Goal: Task Accomplishment & Management: Manage account settings

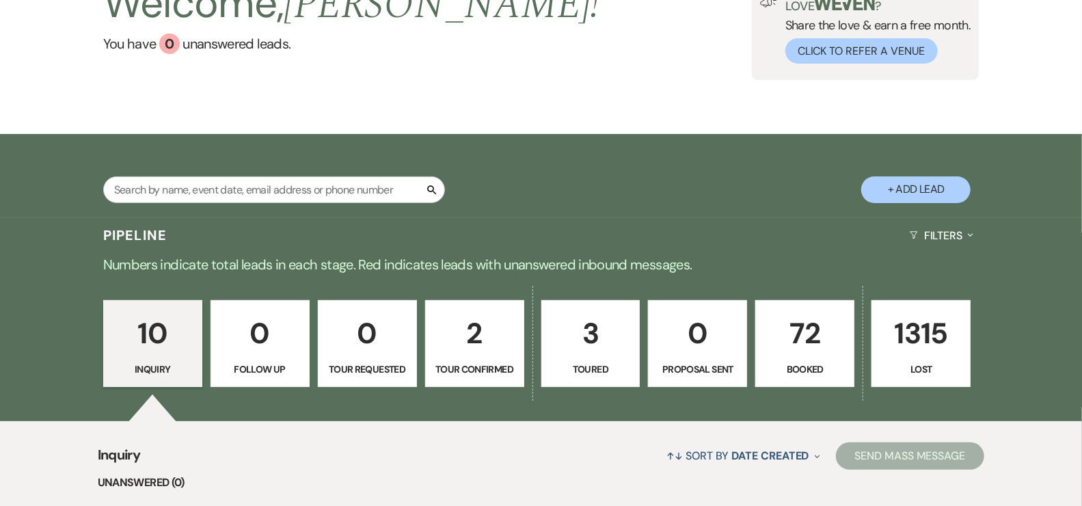
click at [784, 349] on p "72" at bounding box center [804, 333] width 81 height 46
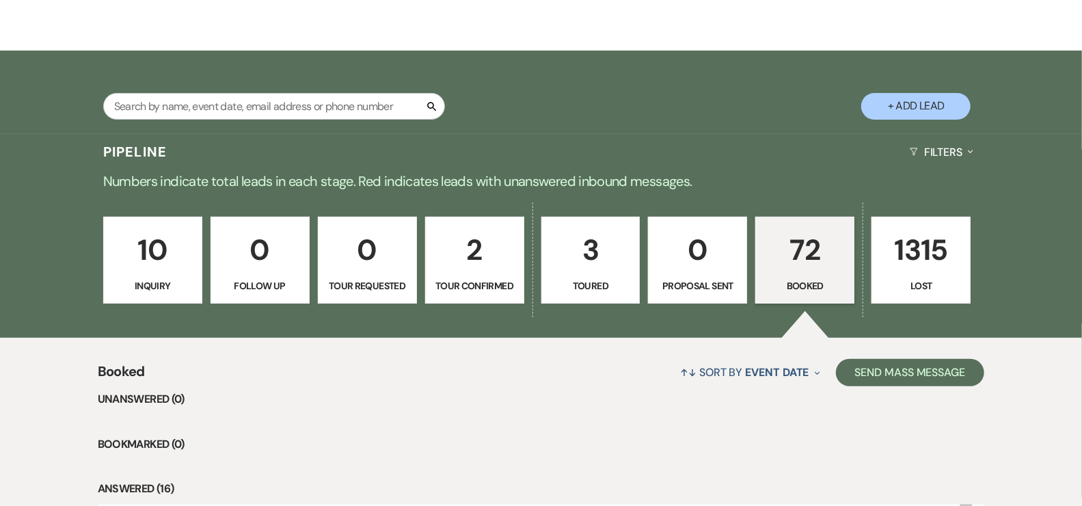
scroll to position [503, 0]
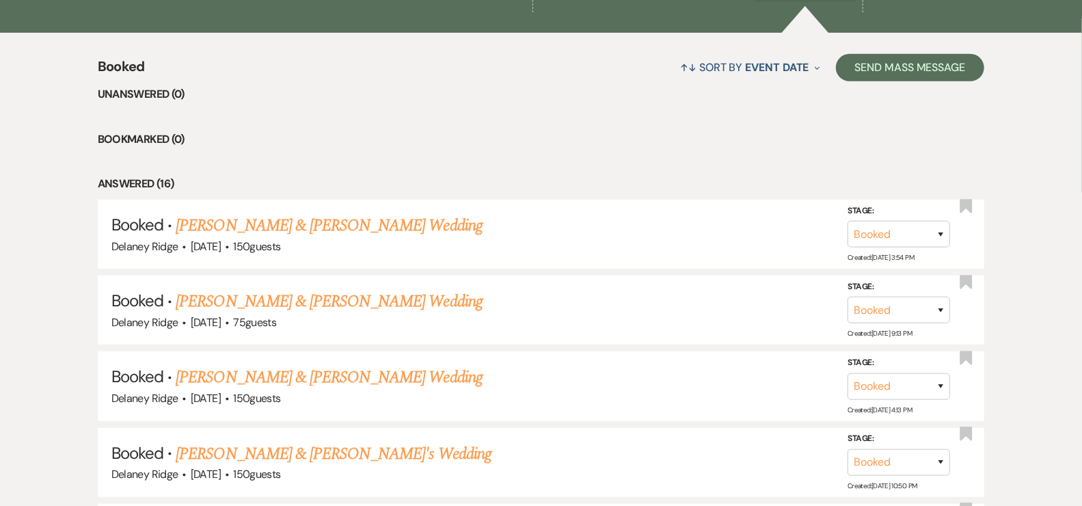
click at [431, 365] on link "[PERSON_NAME] & [PERSON_NAME] Wedding" at bounding box center [329, 377] width 306 height 25
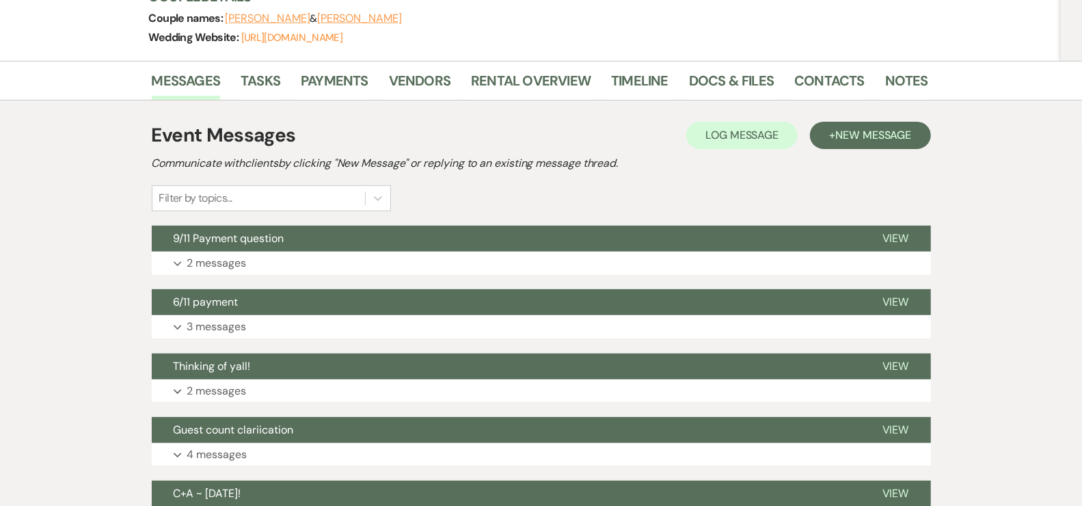
scroll to position [91, 0]
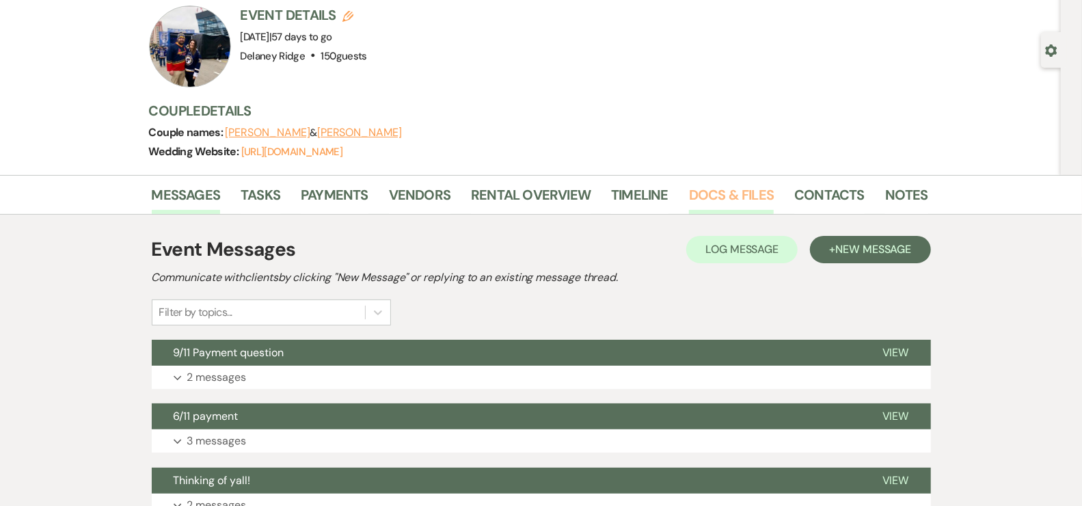
click at [733, 191] on link "Docs & Files" at bounding box center [731, 199] width 85 height 30
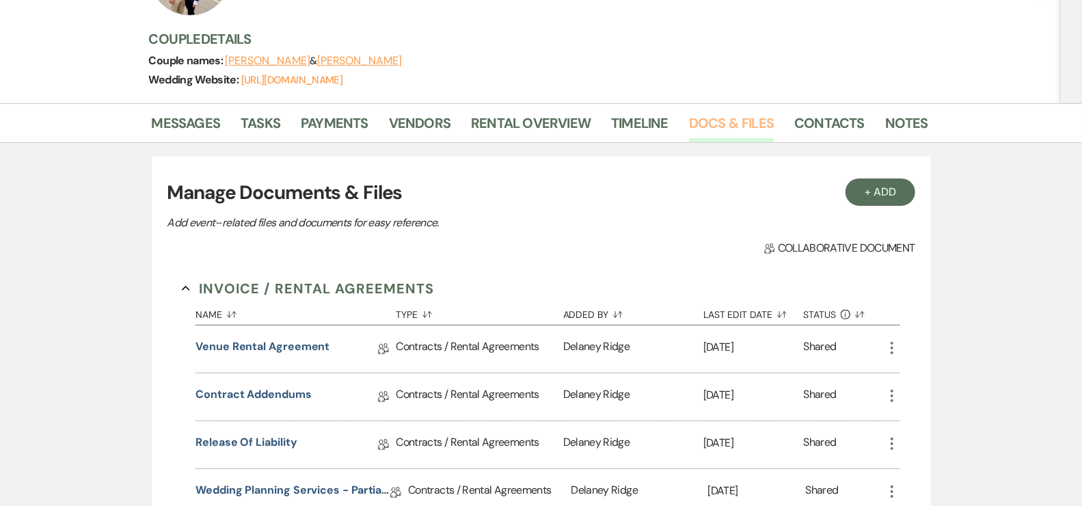
scroll to position [405, 0]
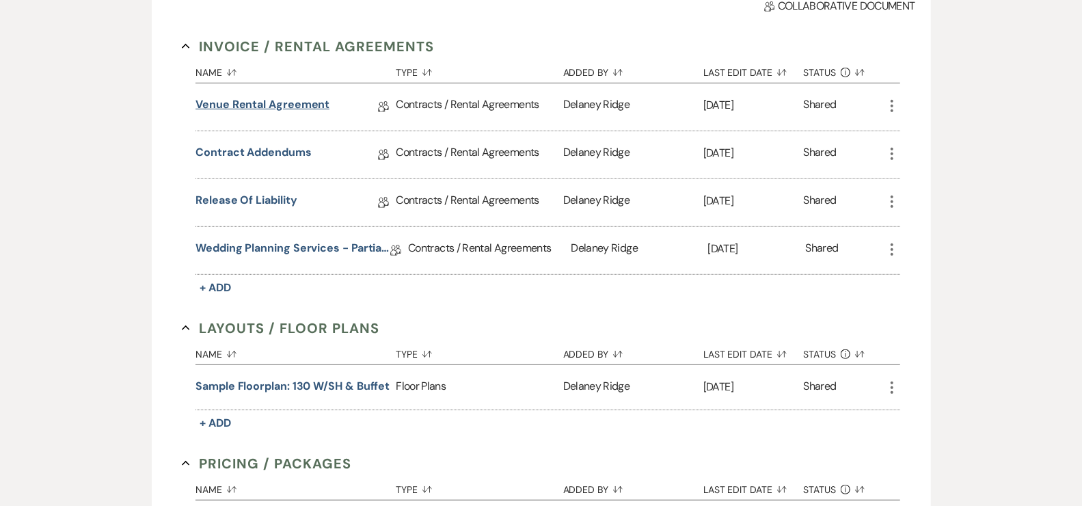
click at [319, 109] on link "Venue Rental Agreement" at bounding box center [262, 106] width 134 height 21
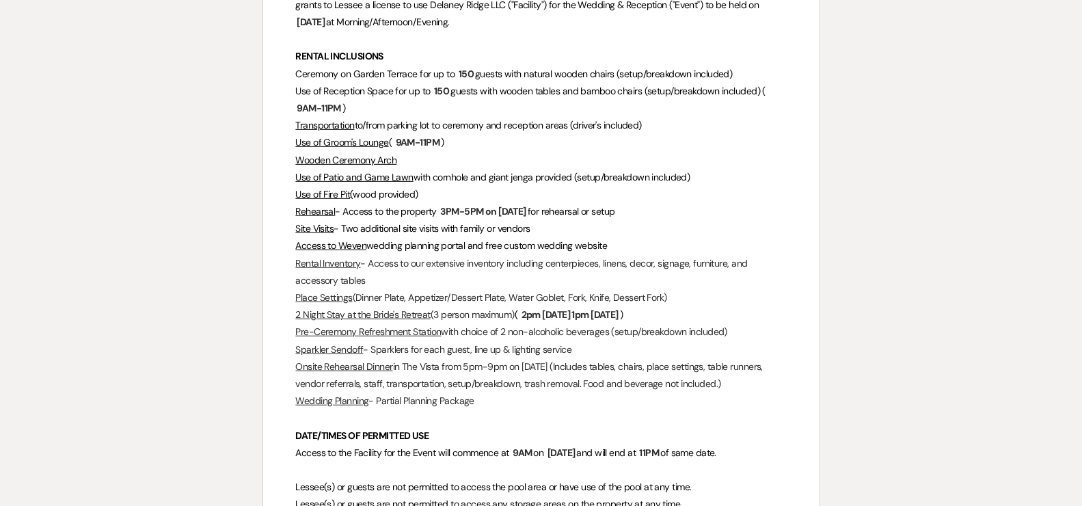
scroll to position [381, 0]
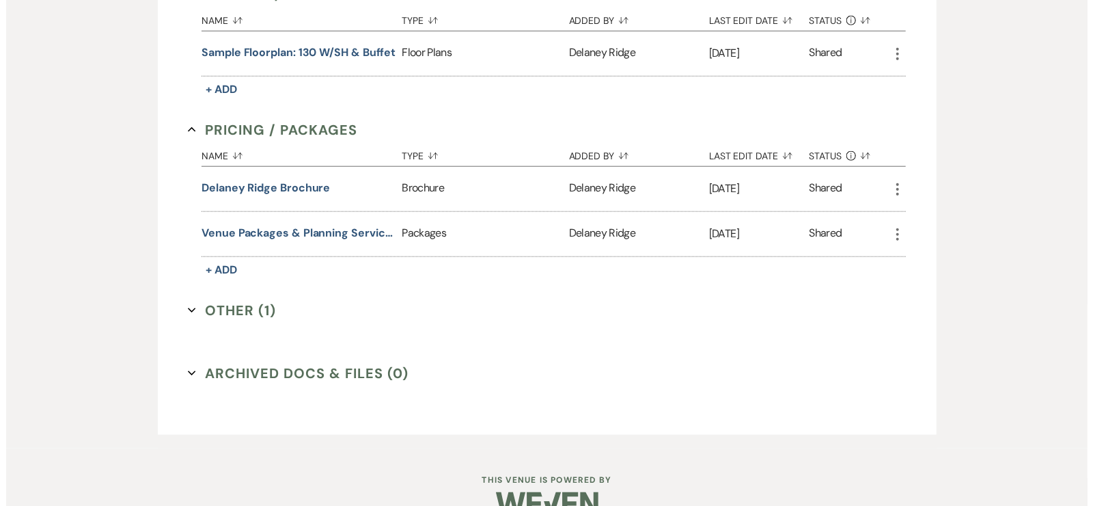
scroll to position [762, 0]
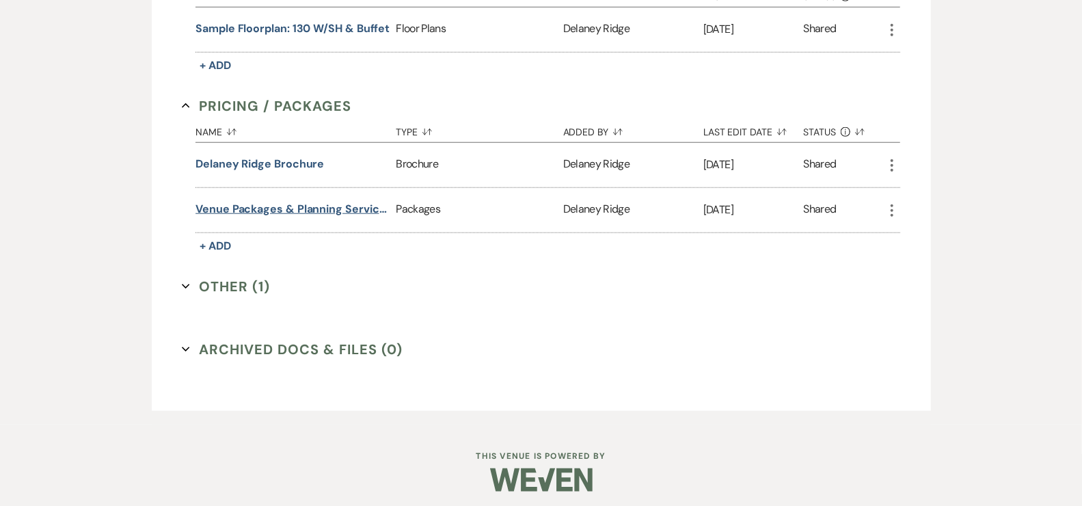
click at [352, 202] on button "Venue Packages & Planning Services" at bounding box center [292, 209] width 195 height 16
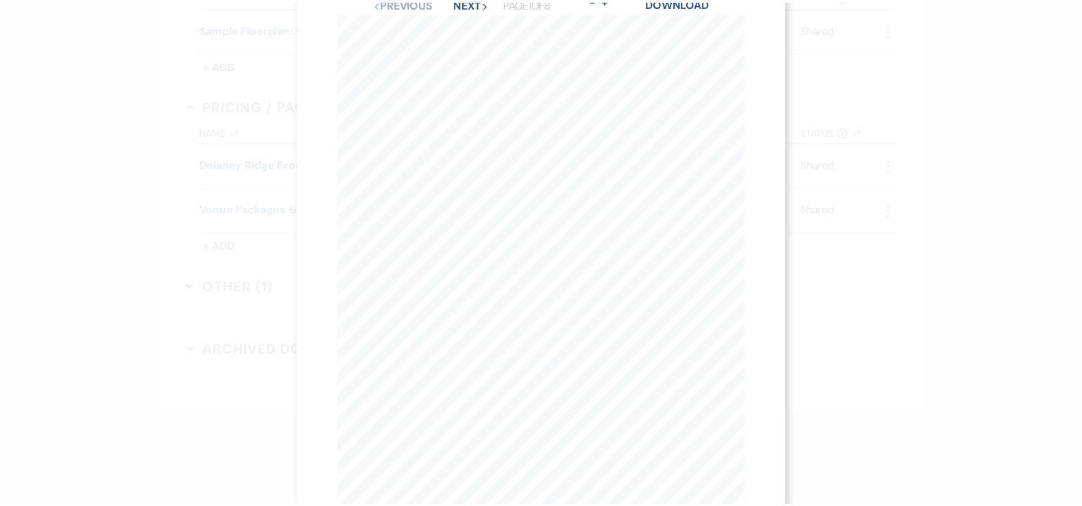
scroll to position [0, 0]
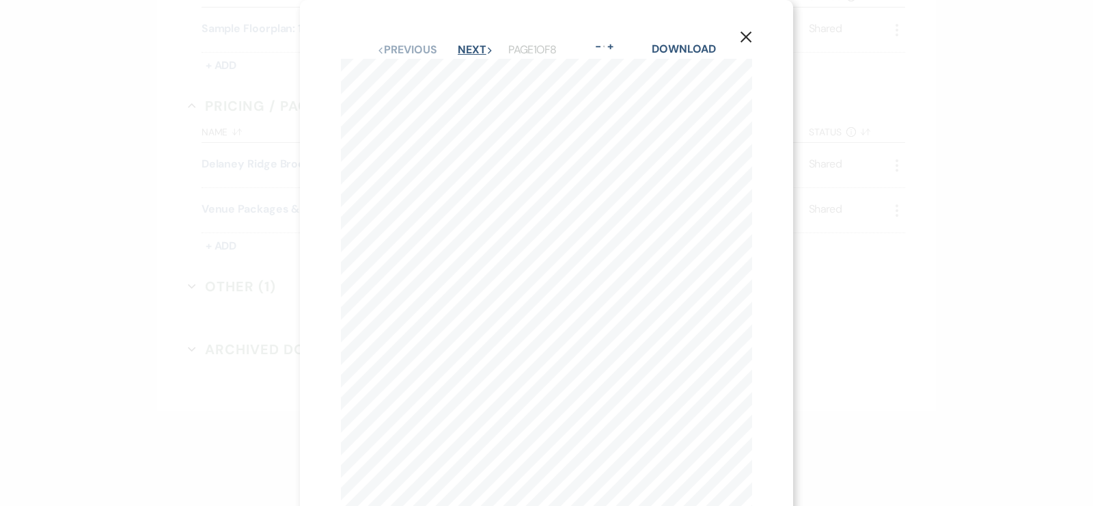
click at [467, 54] on button "Next Next" at bounding box center [476, 49] width 36 height 11
click at [469, 52] on button "Next Next" at bounding box center [475, 49] width 36 height 11
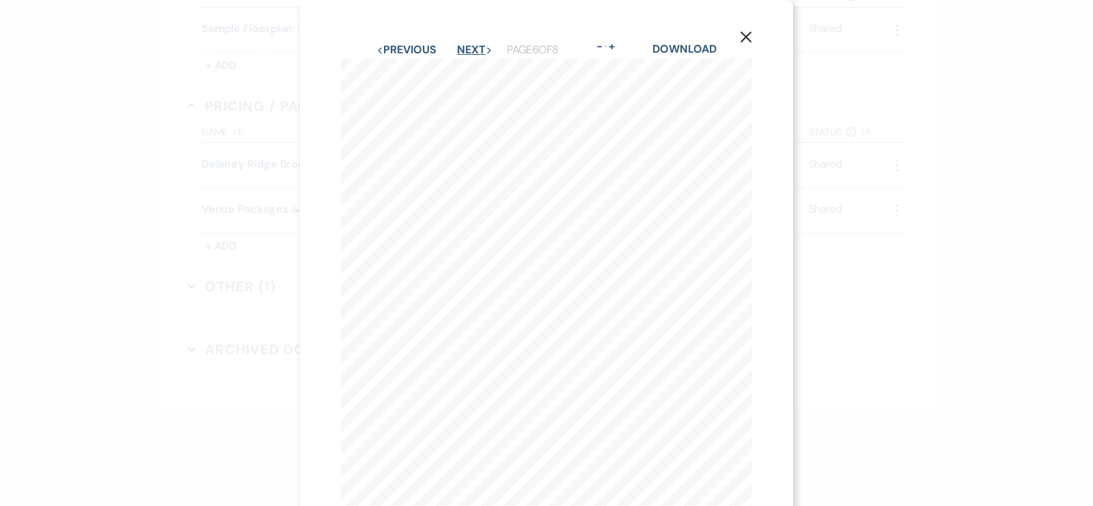
click at [469, 52] on button "Next Next" at bounding box center [475, 49] width 36 height 11
click at [751, 37] on icon "X" at bounding box center [746, 37] width 12 height 12
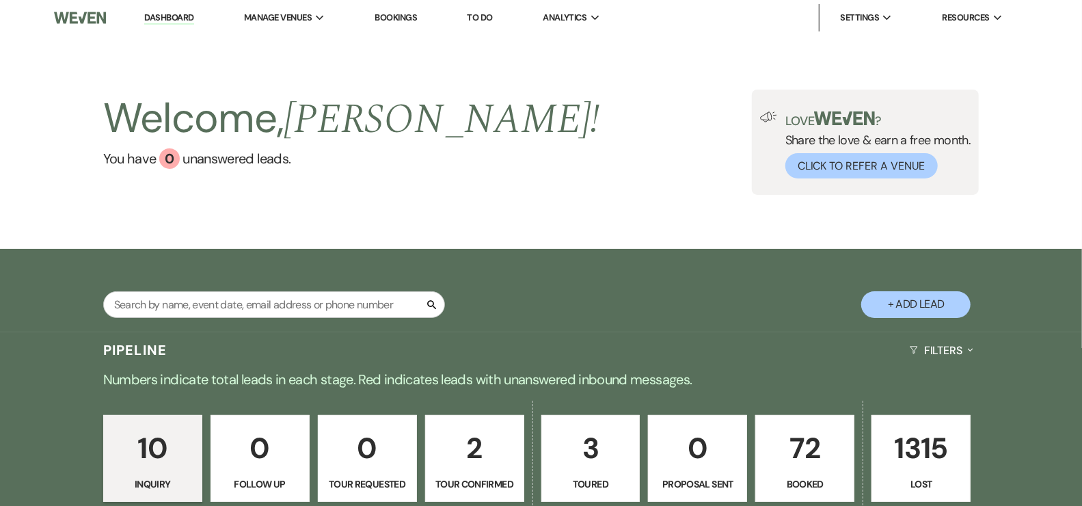
click at [776, 472] on link "72 Booked" at bounding box center [804, 458] width 99 height 87
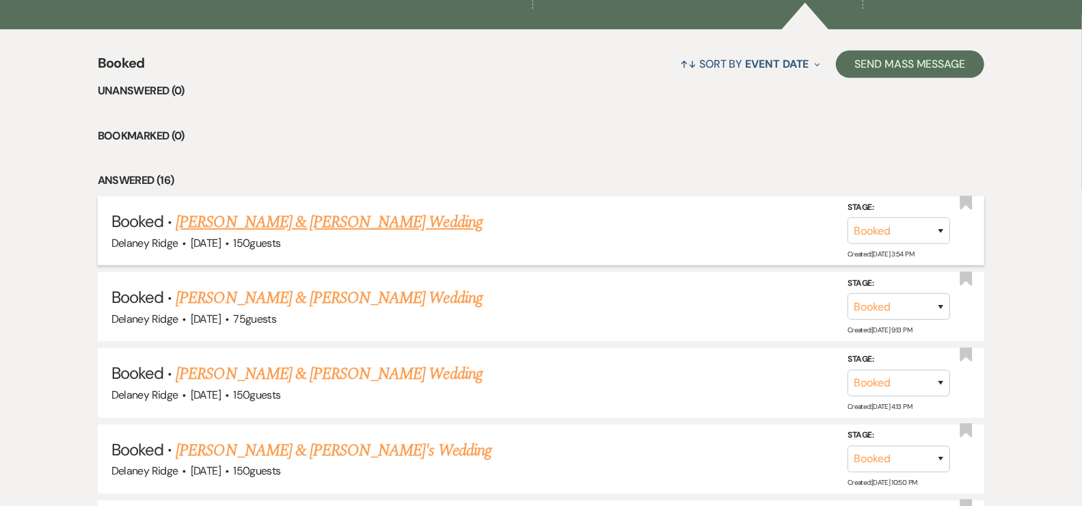
scroll to position [510, 0]
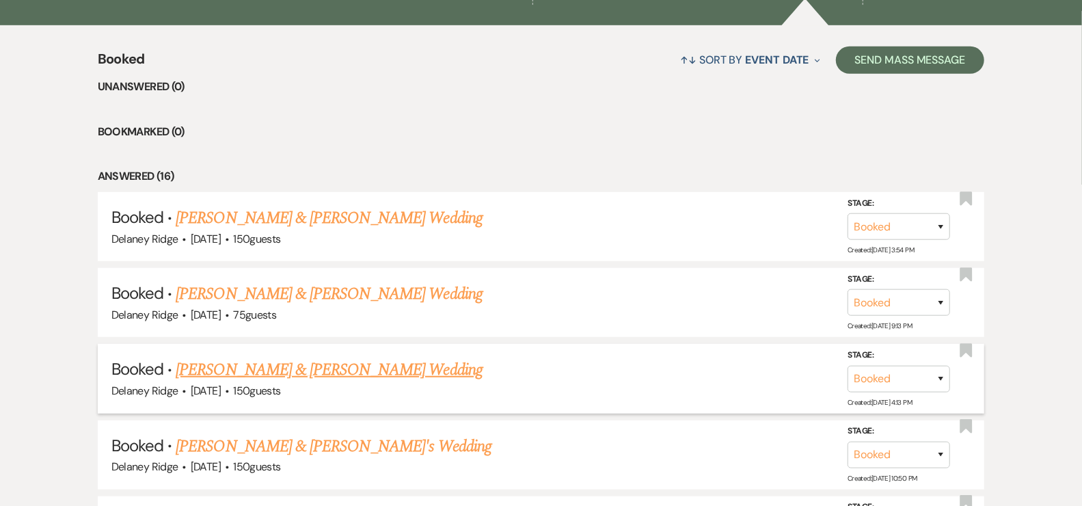
click at [387, 366] on link "[PERSON_NAME] & [PERSON_NAME] Wedding" at bounding box center [329, 369] width 306 height 25
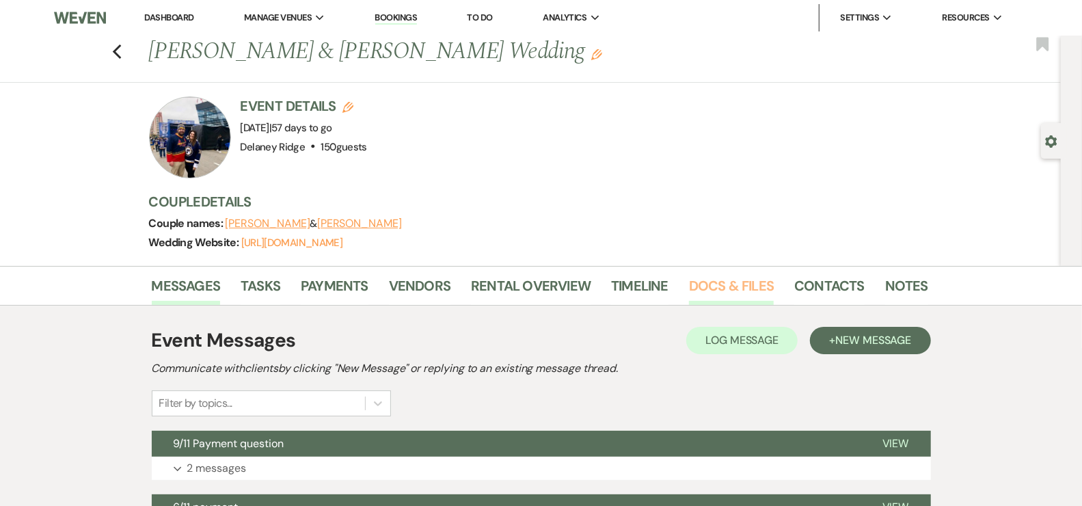
click at [705, 288] on link "Docs & Files" at bounding box center [731, 290] width 85 height 30
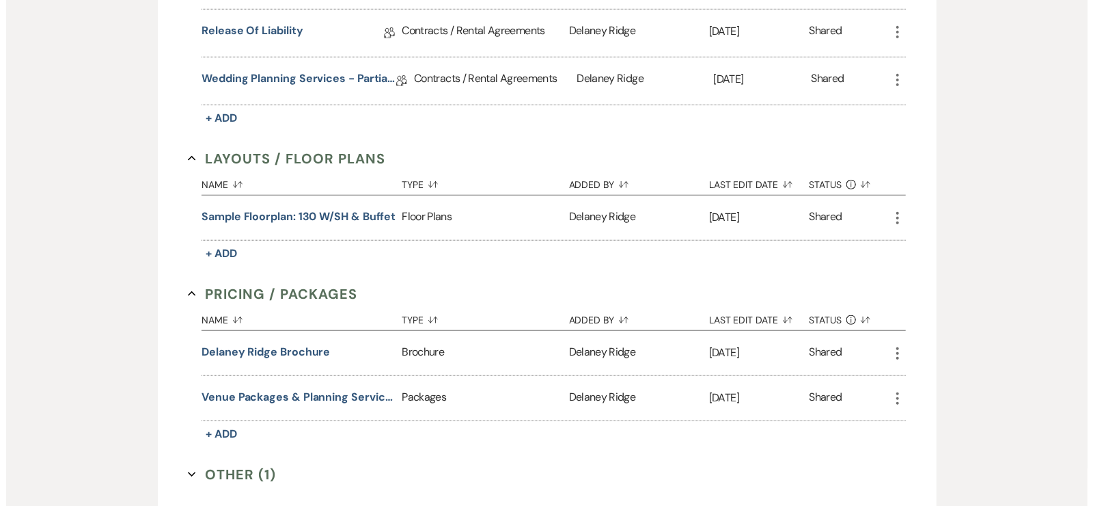
scroll to position [575, 0]
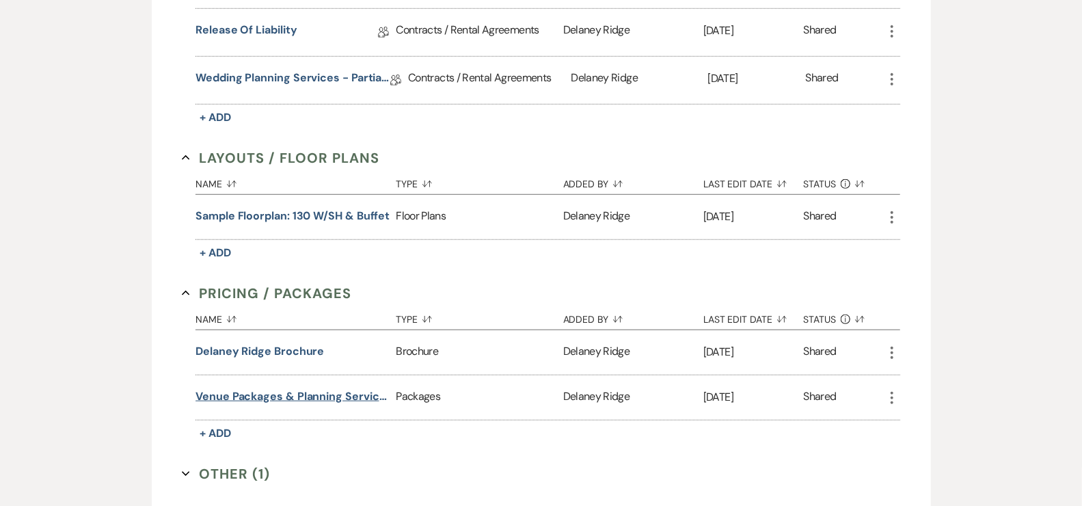
click at [267, 388] on button "Venue Packages & Planning Services" at bounding box center [292, 396] width 195 height 16
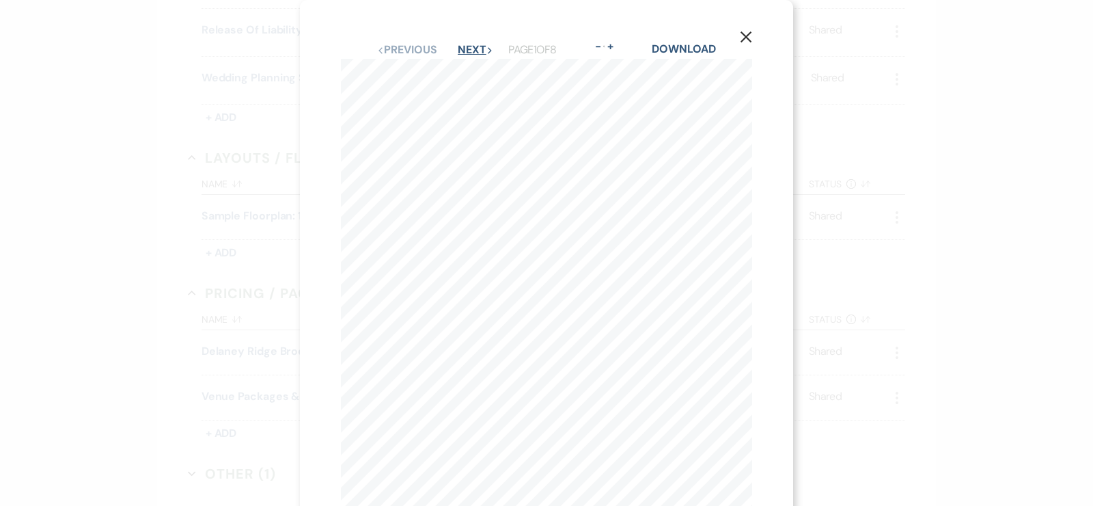
click at [467, 53] on button "Next Next" at bounding box center [476, 49] width 36 height 11
click at [467, 53] on button "Next Next" at bounding box center [475, 49] width 36 height 11
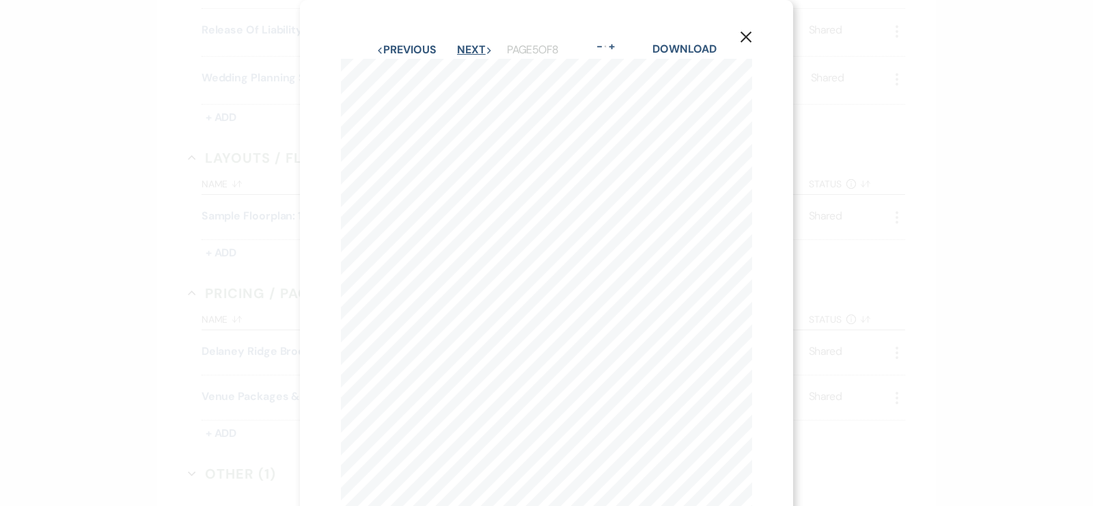
click at [467, 53] on button "Next Next" at bounding box center [475, 49] width 36 height 11
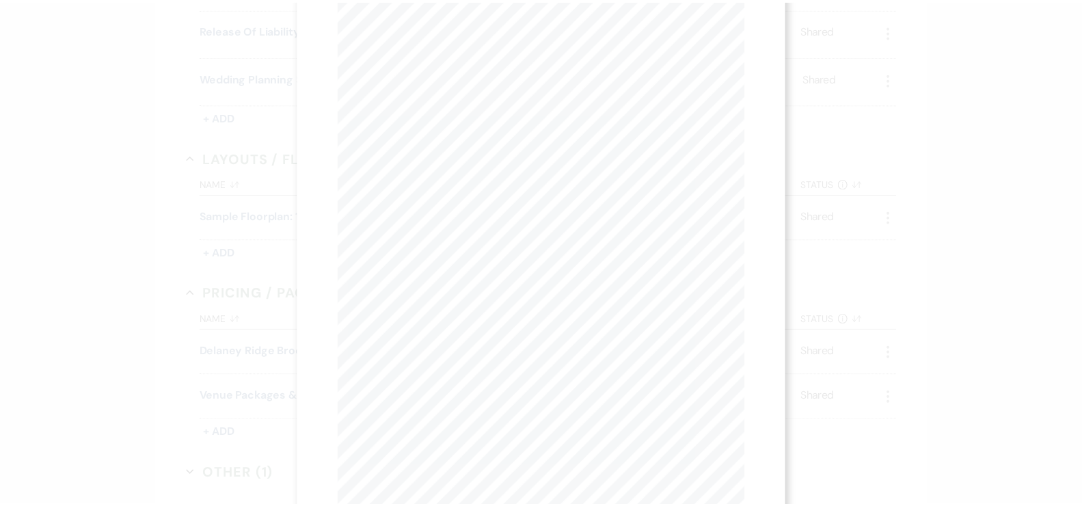
scroll to position [55, 0]
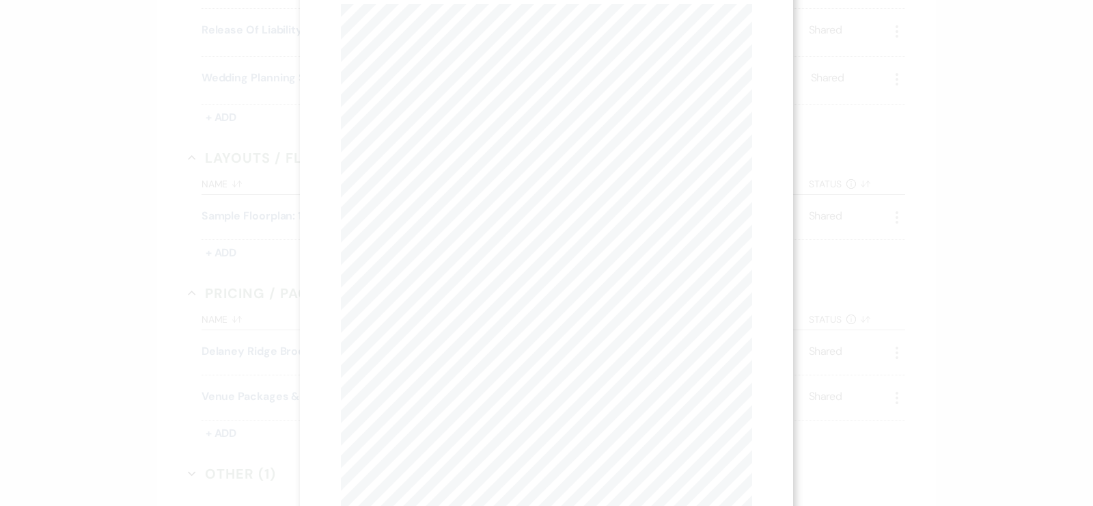
click at [917, 147] on div "X Previous Previous Next Next Page 8 of 8 - Zoom + Download Rehearsal Dinner Up…" at bounding box center [546, 253] width 1093 height 506
